Goal: Task Accomplishment & Management: Use online tool/utility

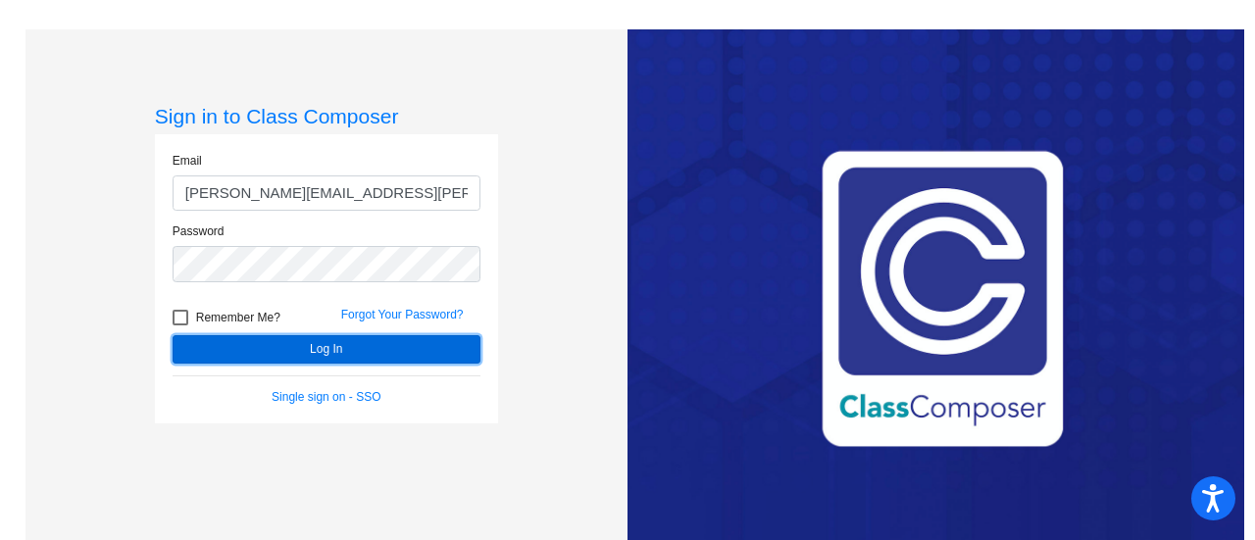
click at [315, 354] on button "Log In" at bounding box center [327, 349] width 308 height 28
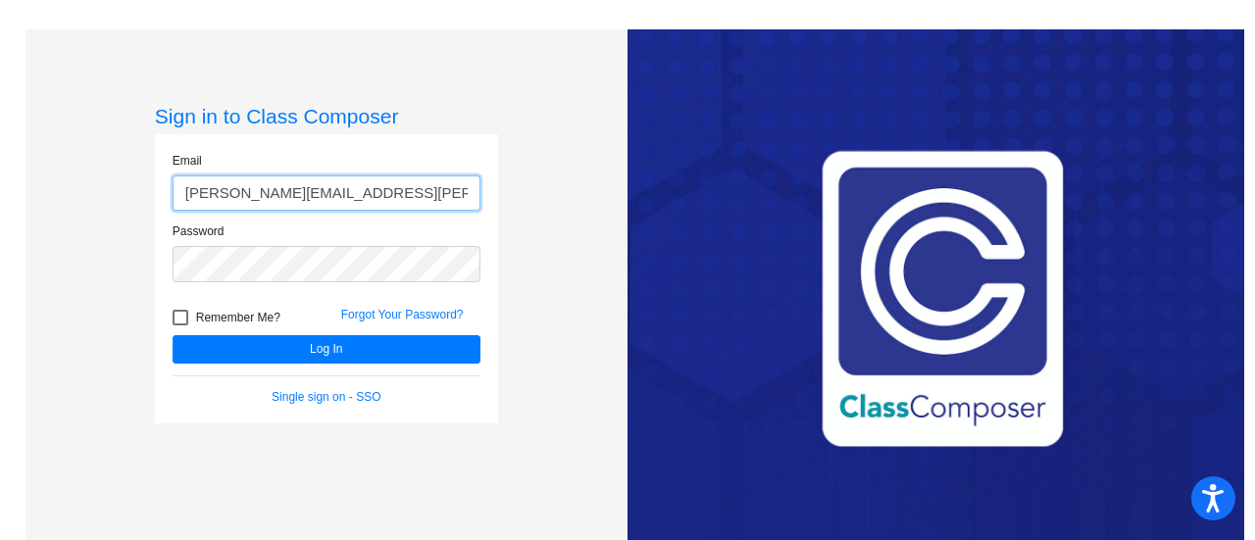
click at [275, 193] on input "[PERSON_NAME][EMAIL_ADDRESS][PERSON_NAME][PERSON_NAME][DOMAIN_NAME]" at bounding box center [327, 194] width 308 height 36
type input "[PERSON_NAME][EMAIL_ADDRESS][DOMAIN_NAME]"
click at [173, 335] on button "Log In" at bounding box center [327, 349] width 308 height 28
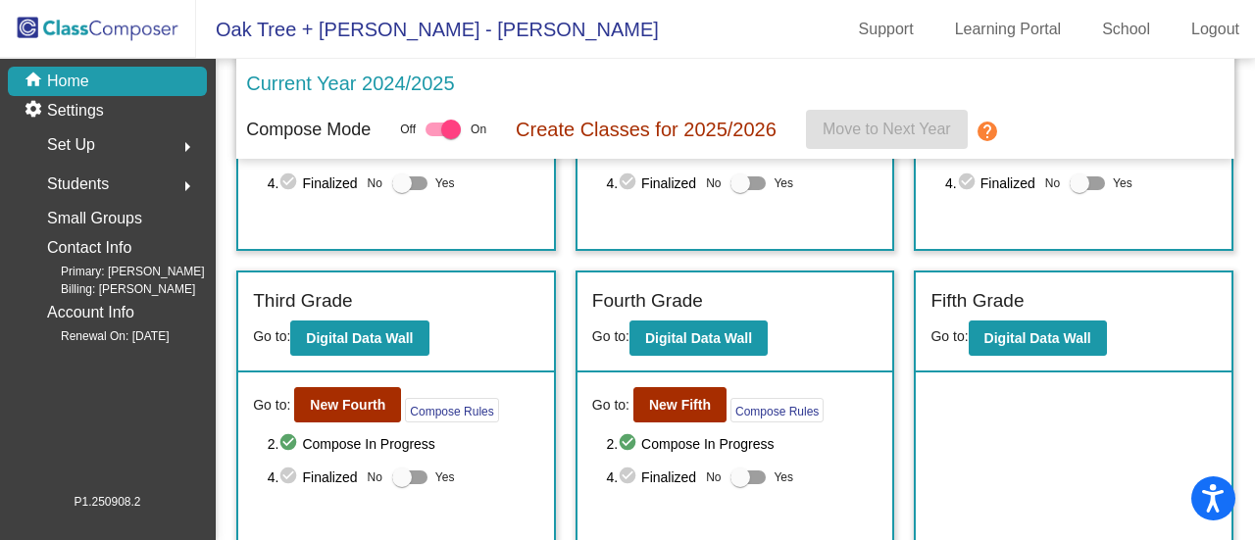
scroll to position [198, 0]
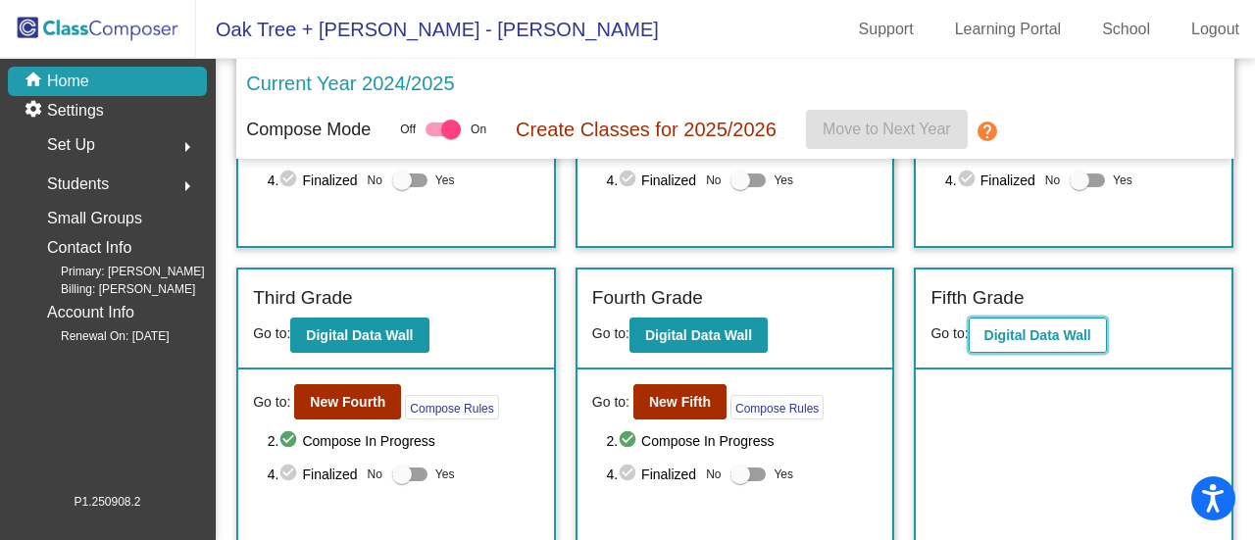
click at [1012, 338] on b "Digital Data Wall" at bounding box center [1038, 336] width 107 height 16
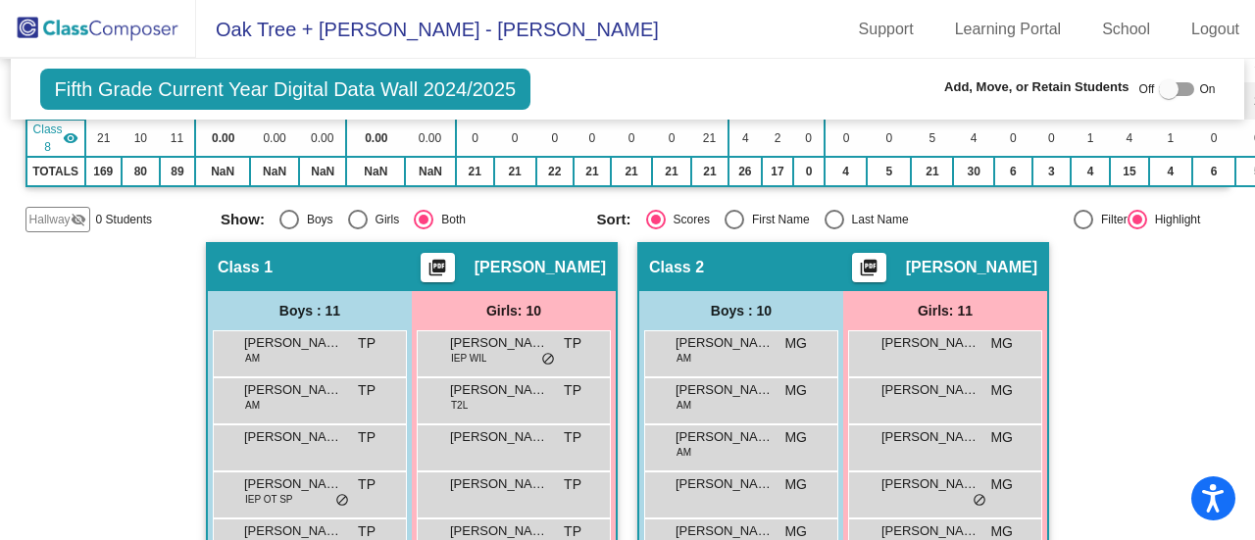
scroll to position [512, 0]
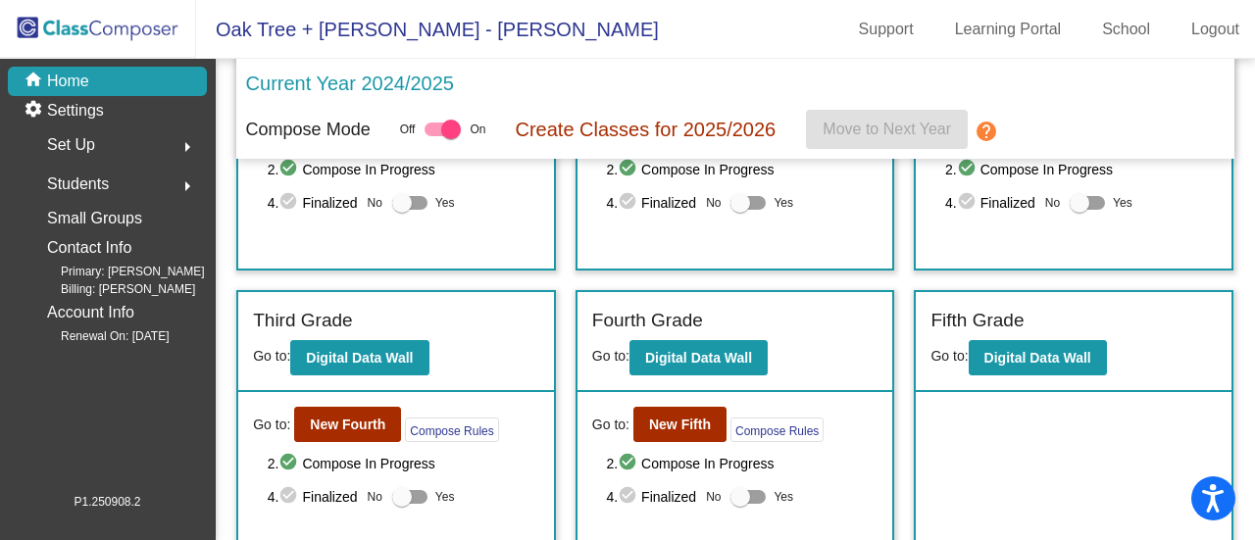
scroll to position [198, 0]
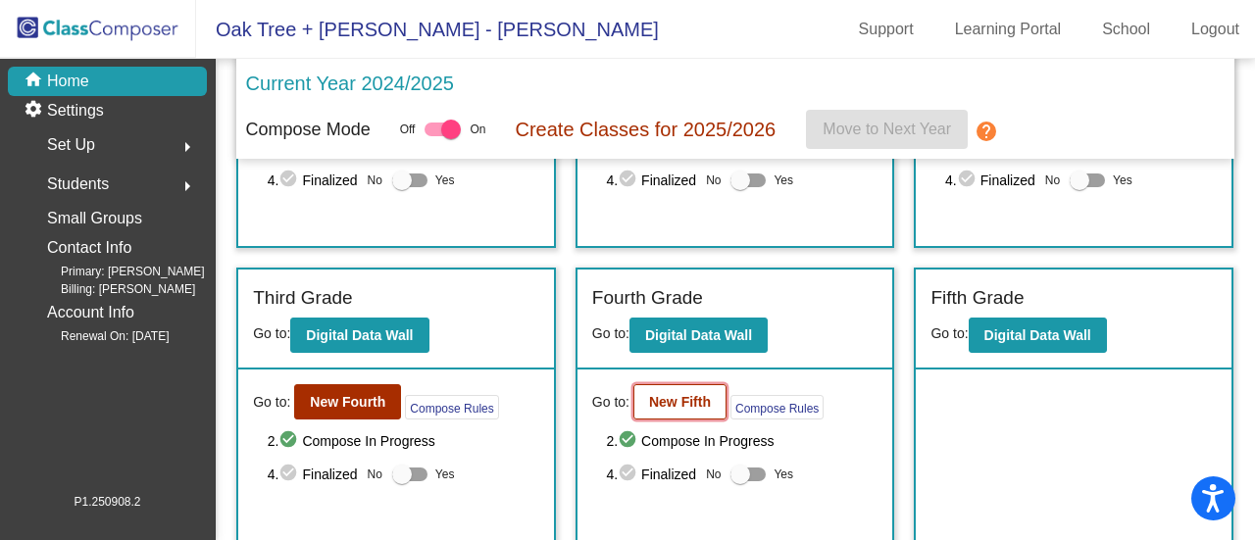
click at [665, 403] on b "New Fifth" at bounding box center [680, 402] width 62 height 16
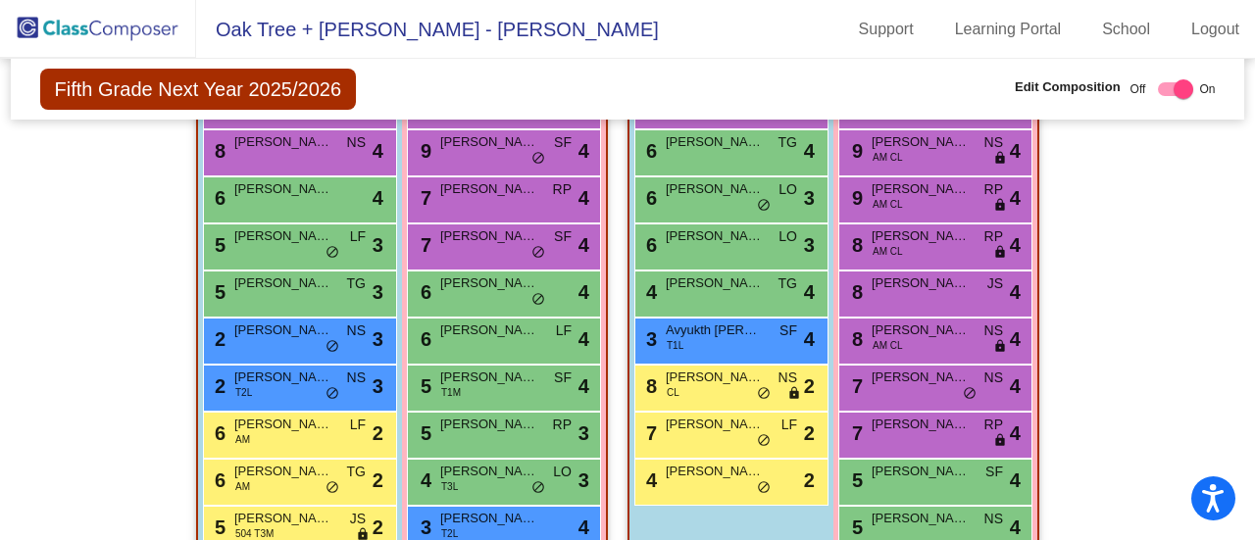
scroll to position [2136, 0]
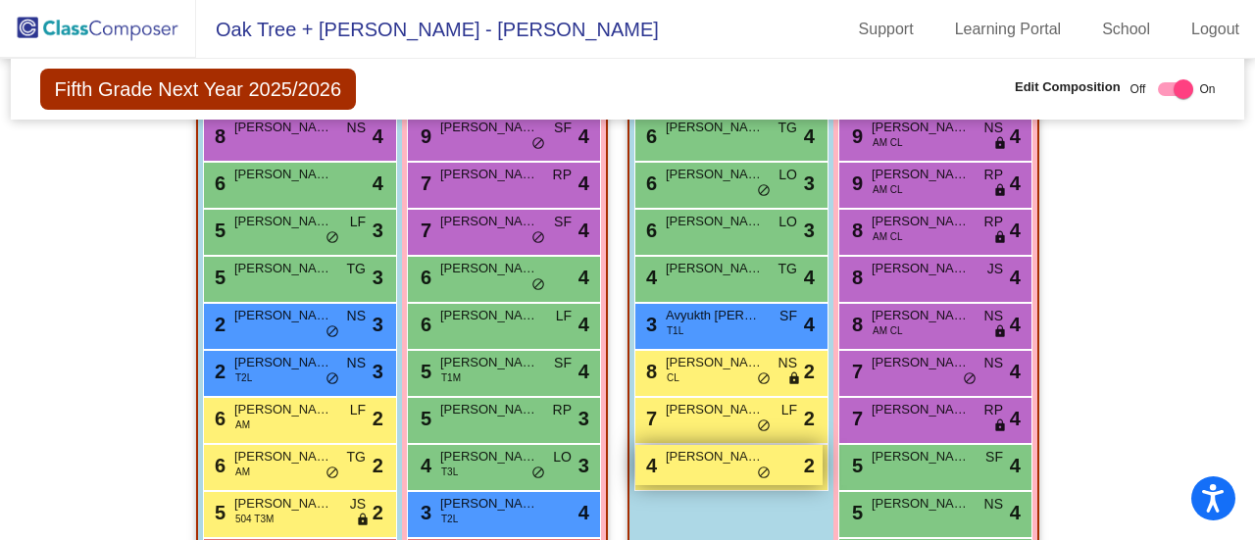
click at [707, 456] on span "[PERSON_NAME]" at bounding box center [715, 457] width 98 height 20
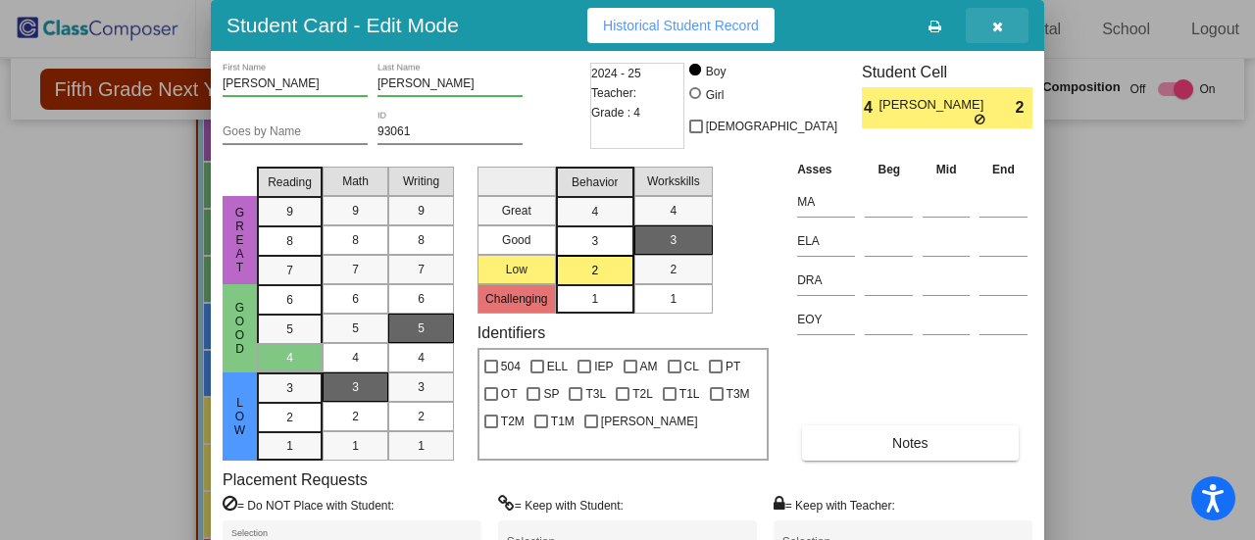
click at [1006, 29] on button "button" at bounding box center [997, 25] width 63 height 35
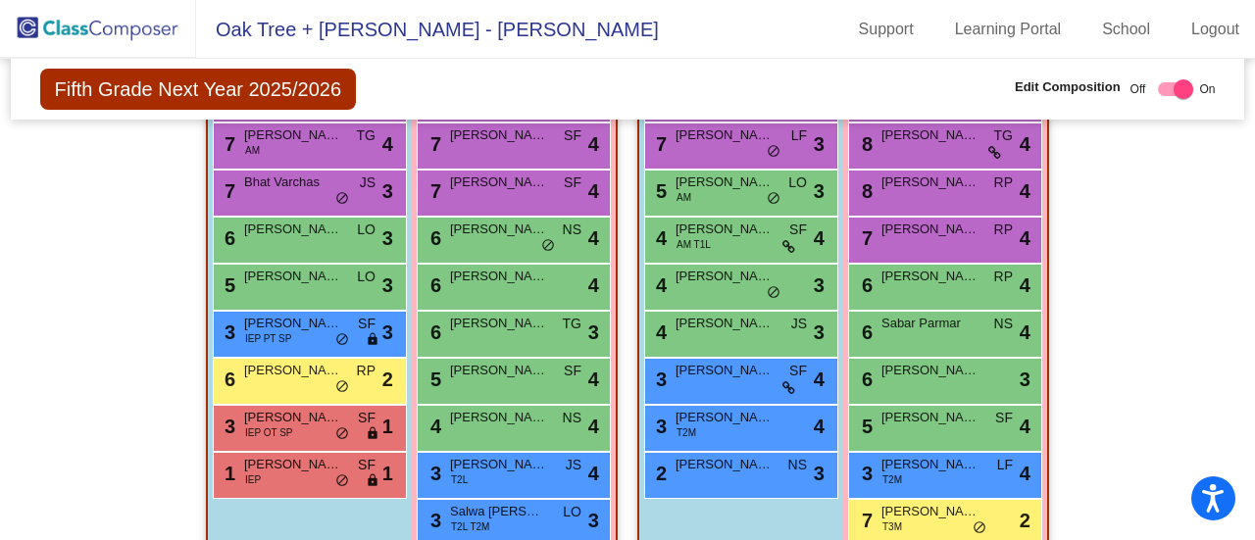
scroll to position [811, 0]
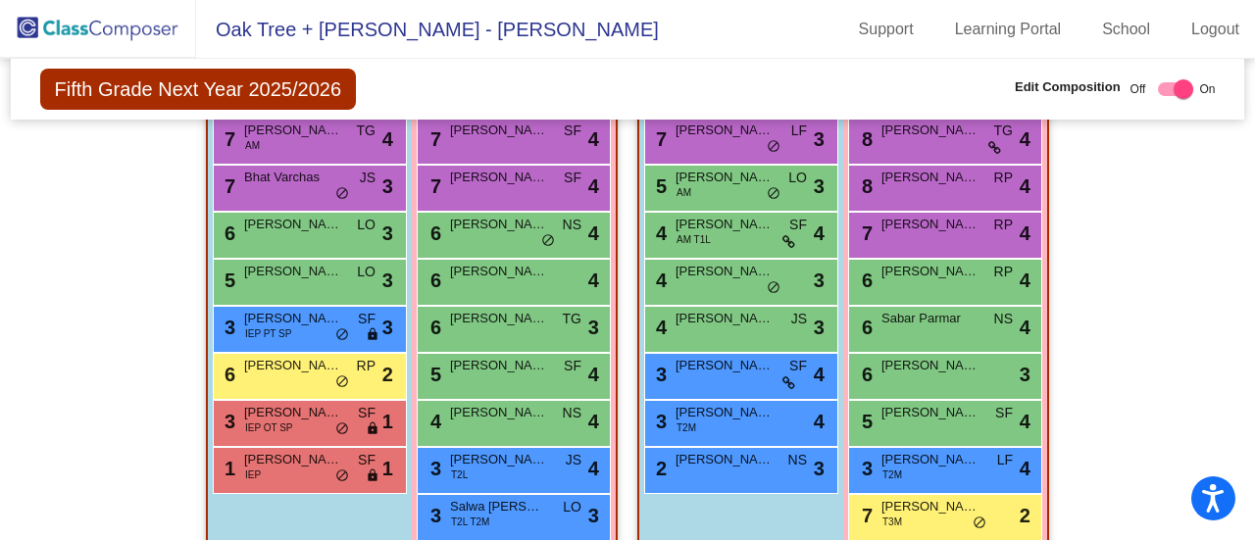
checkbox input "false"
